Goal: Task Accomplishment & Management: Use online tool/utility

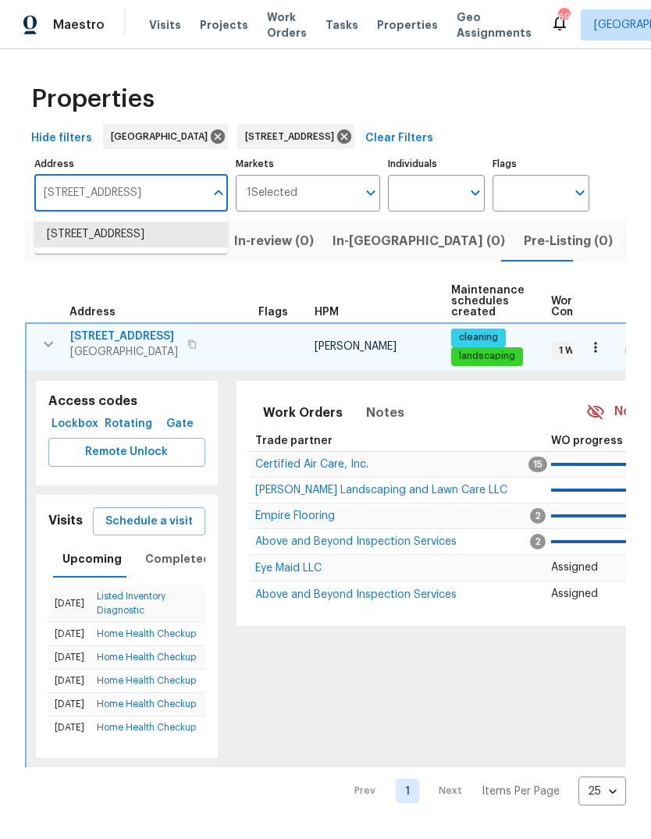
scroll to position [0, 25]
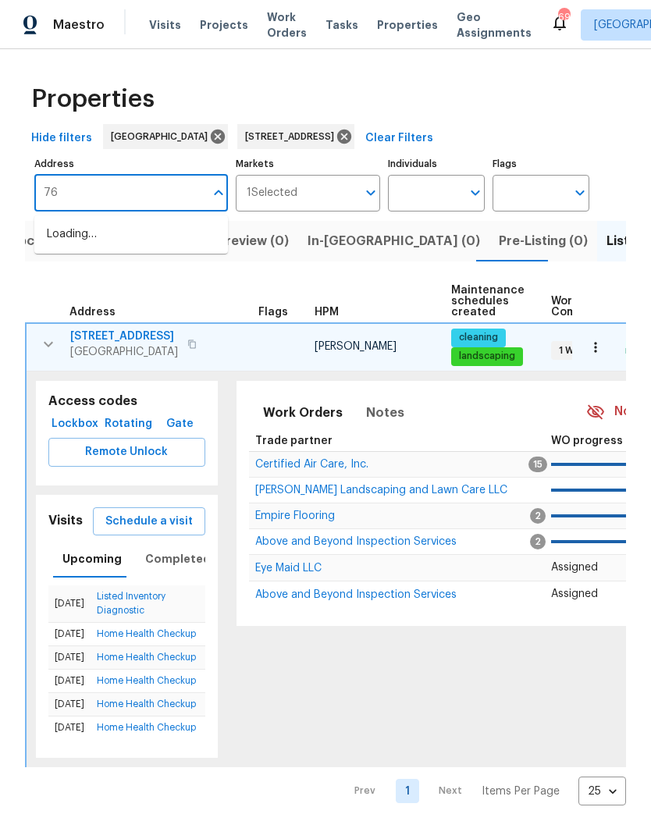
type input "7"
type input "6531 arbor"
click at [116, 233] on li "[STREET_ADDRESS]" at bounding box center [131, 235] width 194 height 26
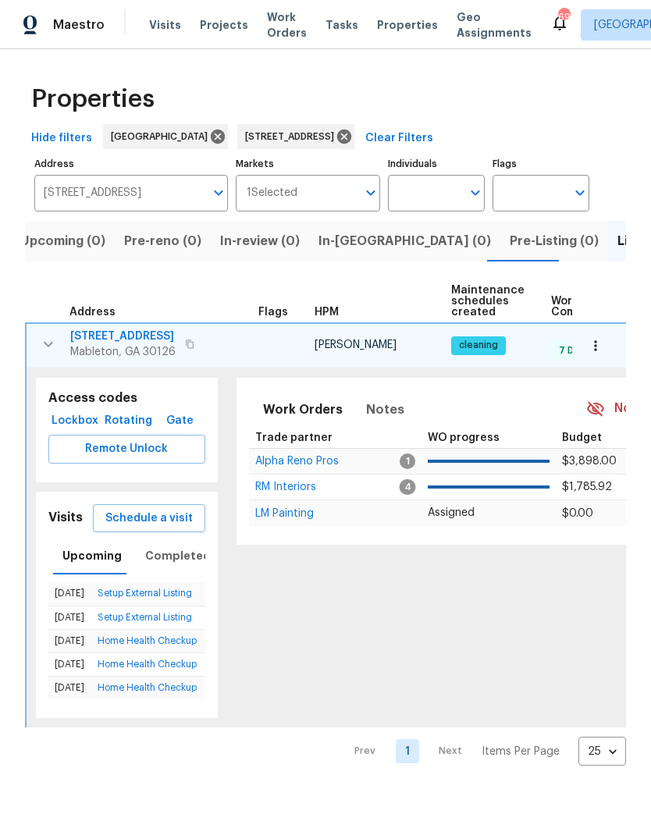
click at [174, 527] on span "Schedule a visit" at bounding box center [148, 519] width 87 height 20
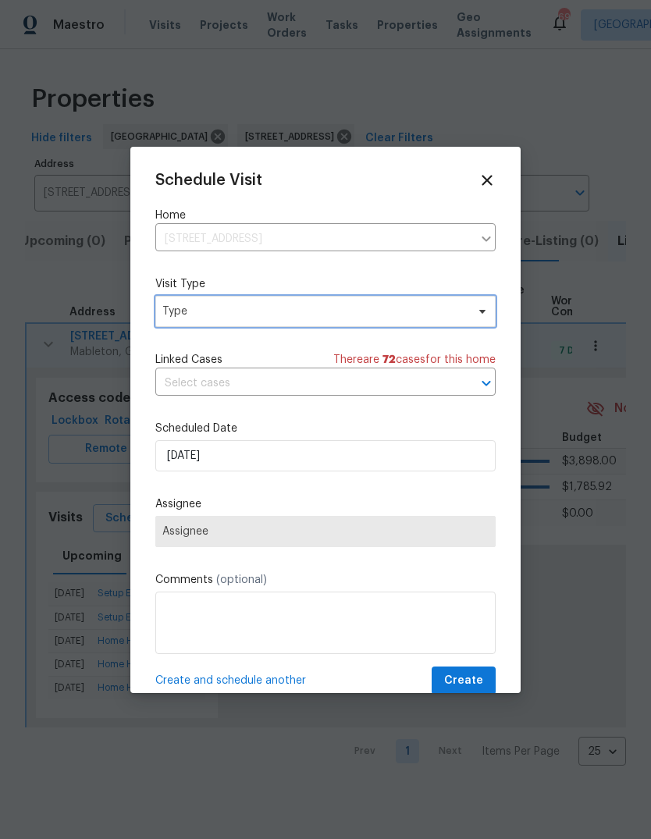
click at [319, 314] on span "Type" at bounding box center [314, 312] width 304 height 16
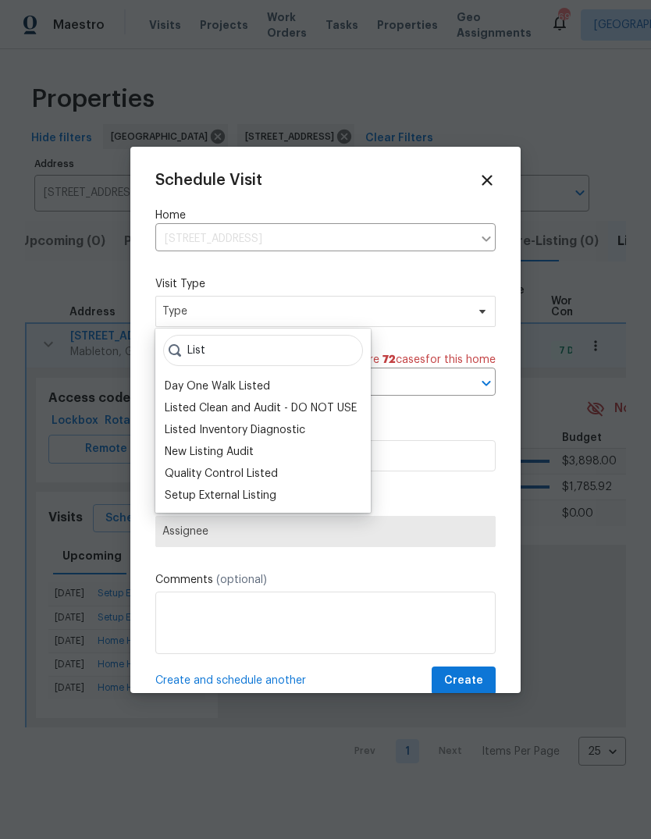
type input "List"
click at [301, 431] on div "Listed Inventory Diagnostic" at bounding box center [235, 430] width 140 height 16
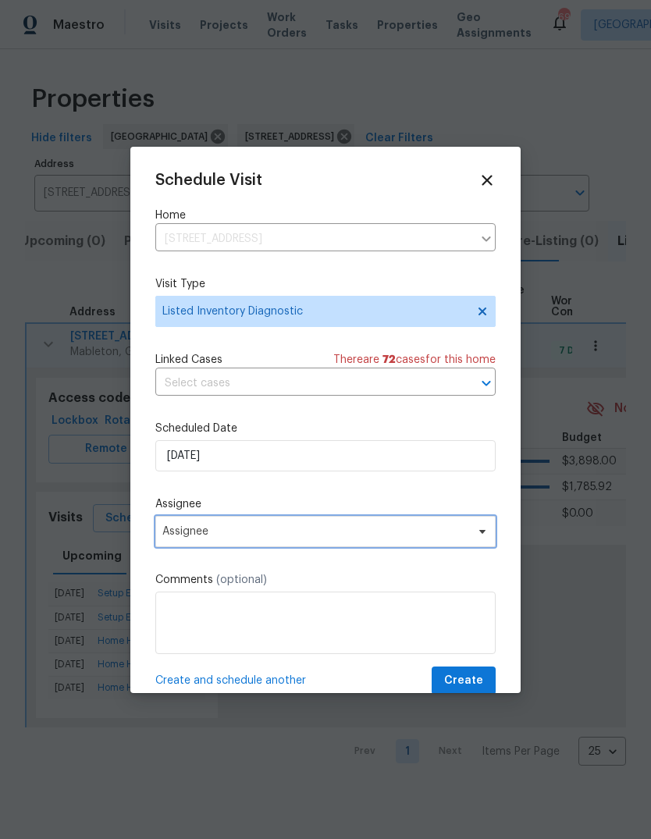
click at [257, 535] on span "Assignee" at bounding box center [315, 531] width 306 height 12
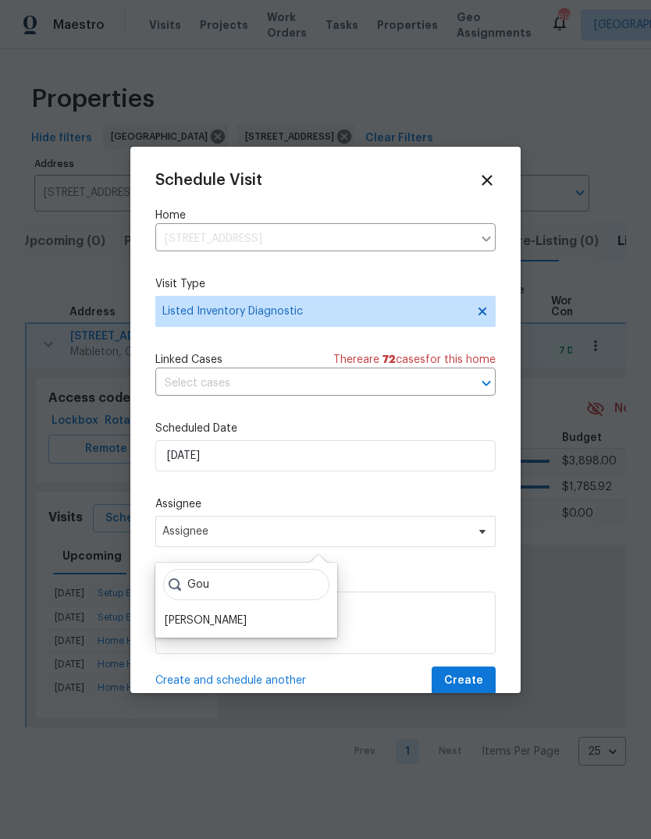
type input "Gou"
click at [236, 620] on div "[PERSON_NAME]" at bounding box center [206, 621] width 82 height 16
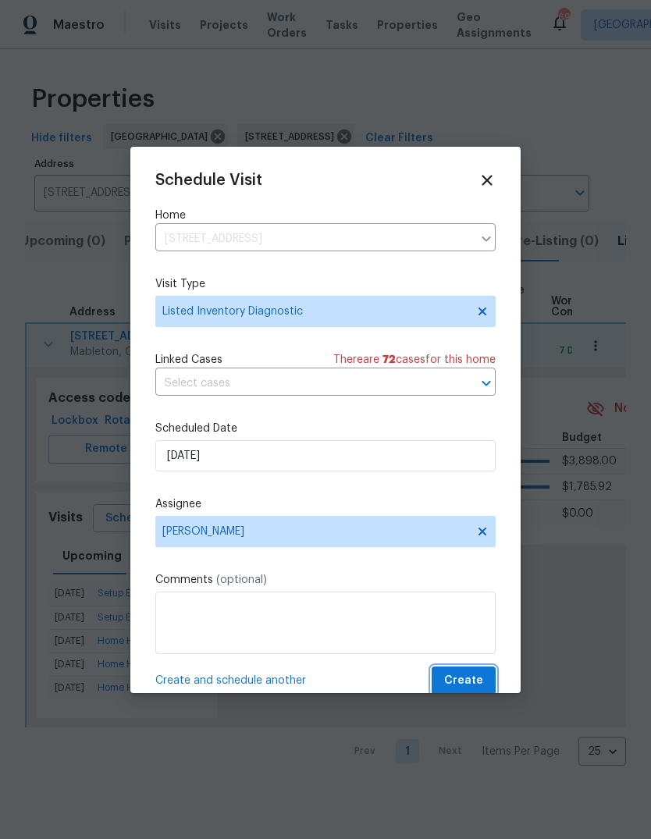
click at [478, 676] on span "Create" at bounding box center [463, 681] width 39 height 20
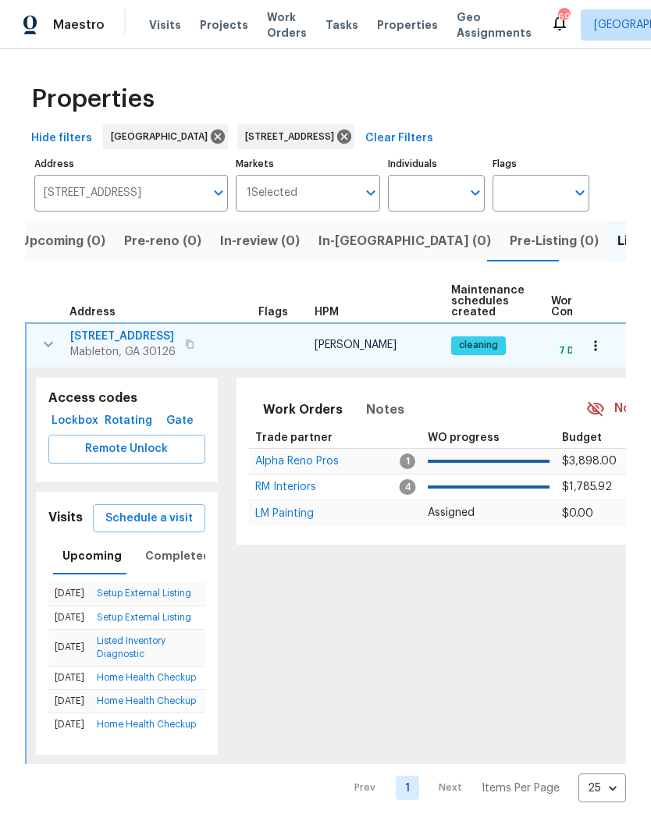
click at [160, 343] on span "[STREET_ADDRESS]" at bounding box center [122, 337] width 105 height 16
click at [595, 348] on icon "button" at bounding box center [596, 346] width 16 height 16
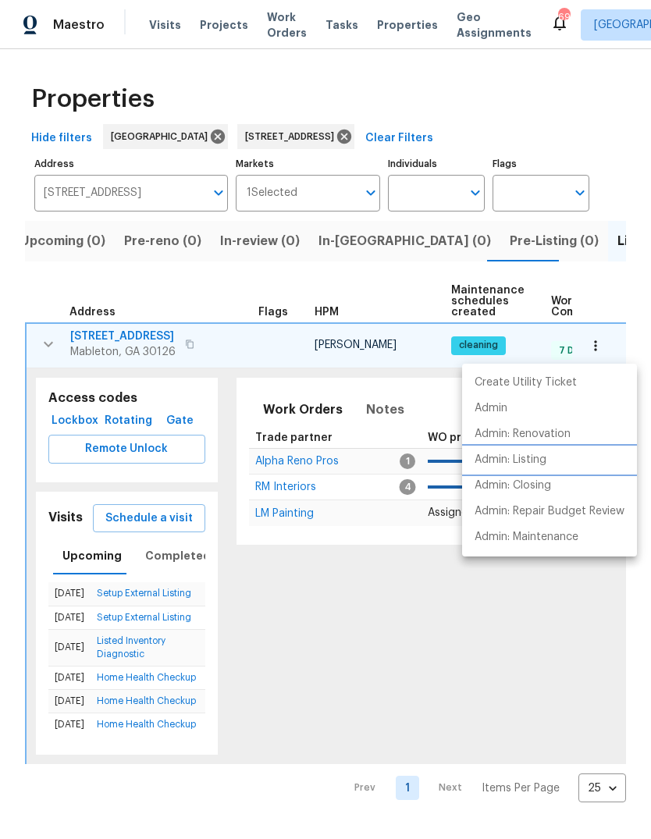
click at [546, 467] on p "Admin: Listing" at bounding box center [510, 460] width 72 height 16
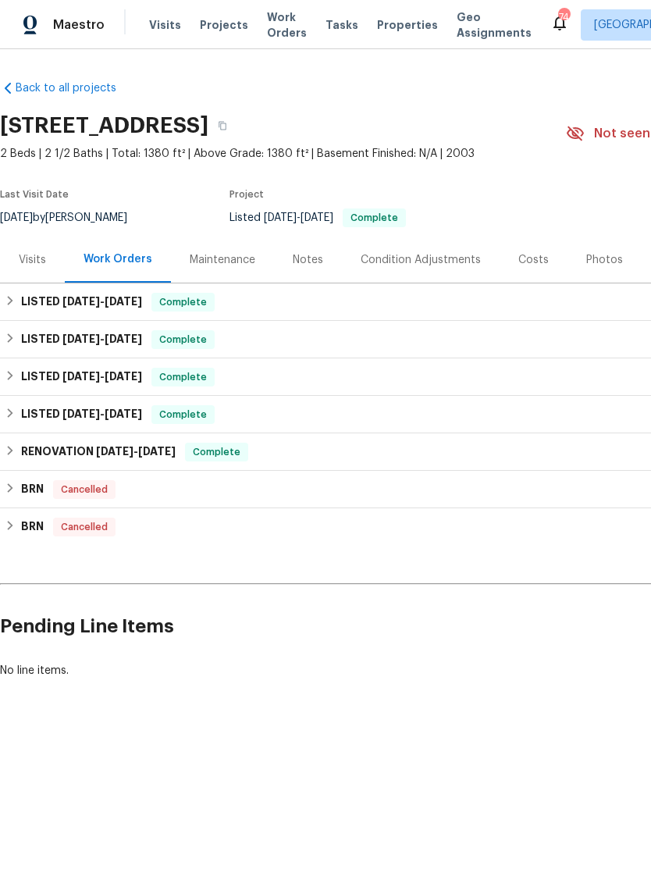
click at [41, 264] on div "Visits" at bounding box center [32, 260] width 27 height 16
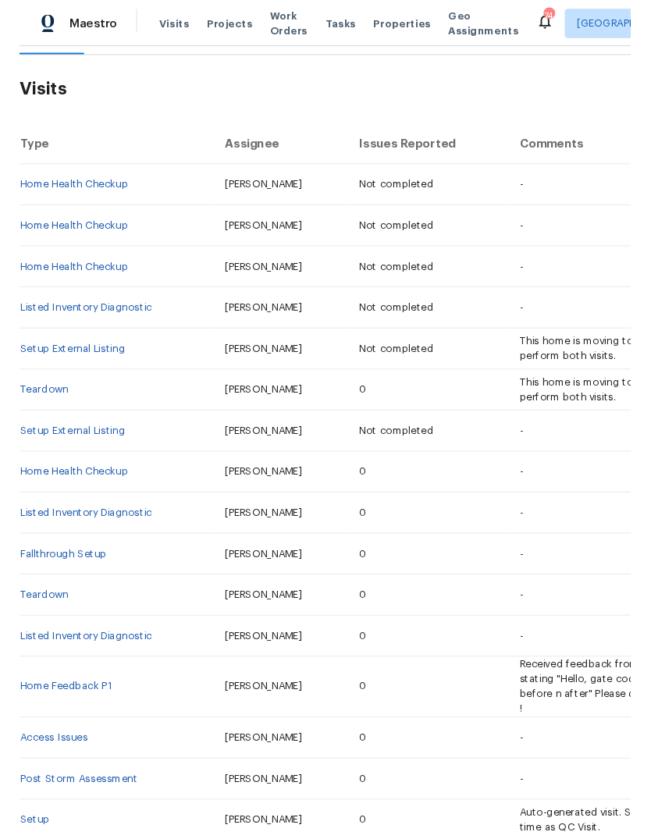
scroll to position [225, 0]
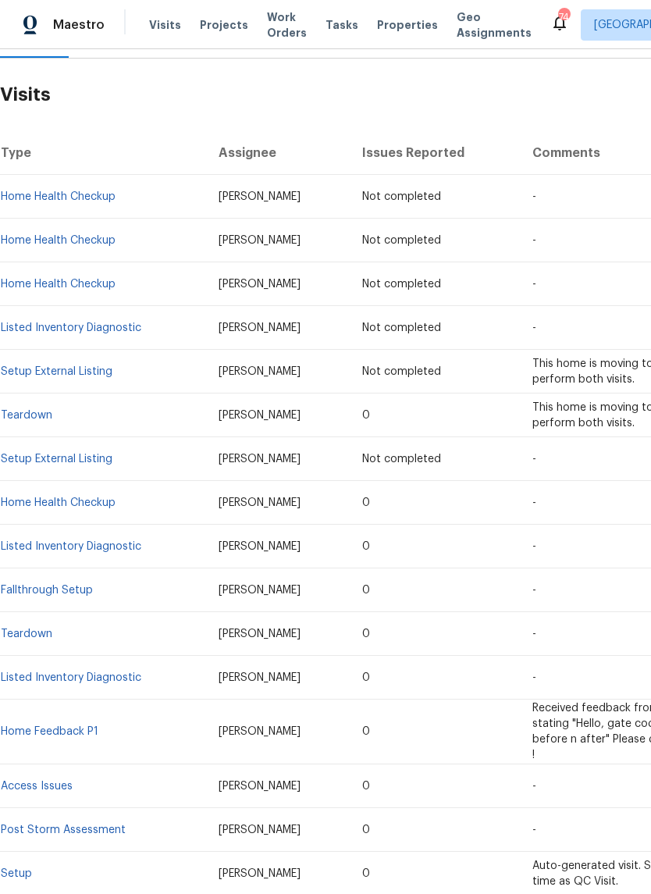
click at [467, 592] on td "0" at bounding box center [435, 590] width 171 height 44
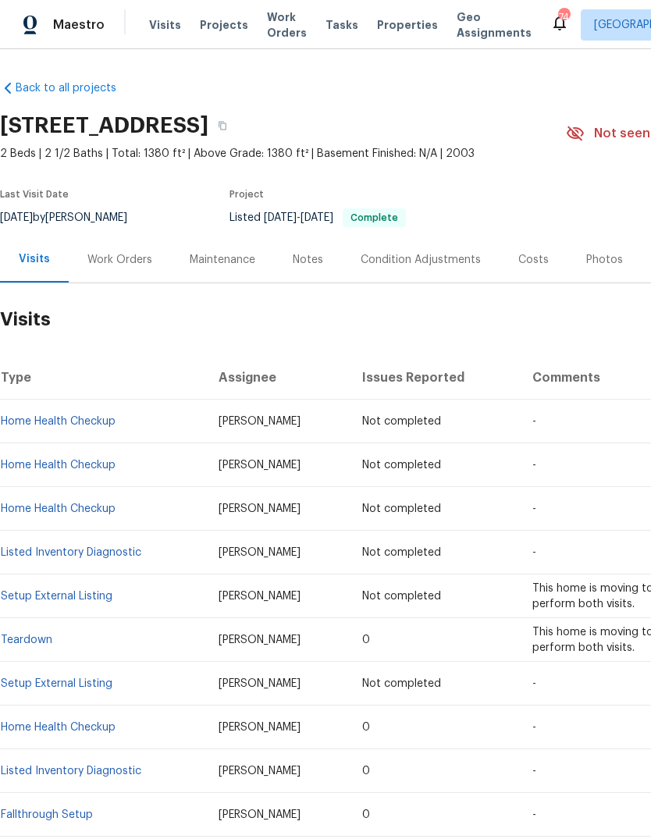
scroll to position [0, 0]
